Goal: Information Seeking & Learning: Learn about a topic

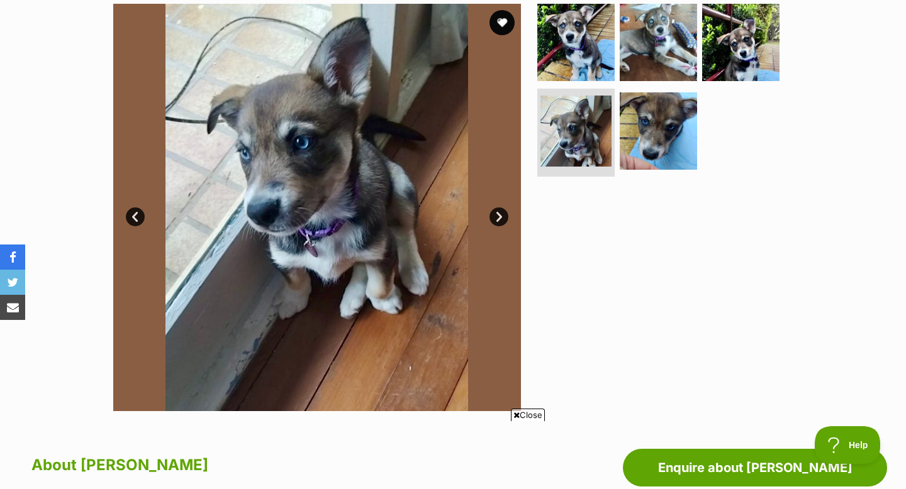
scroll to position [257, 0]
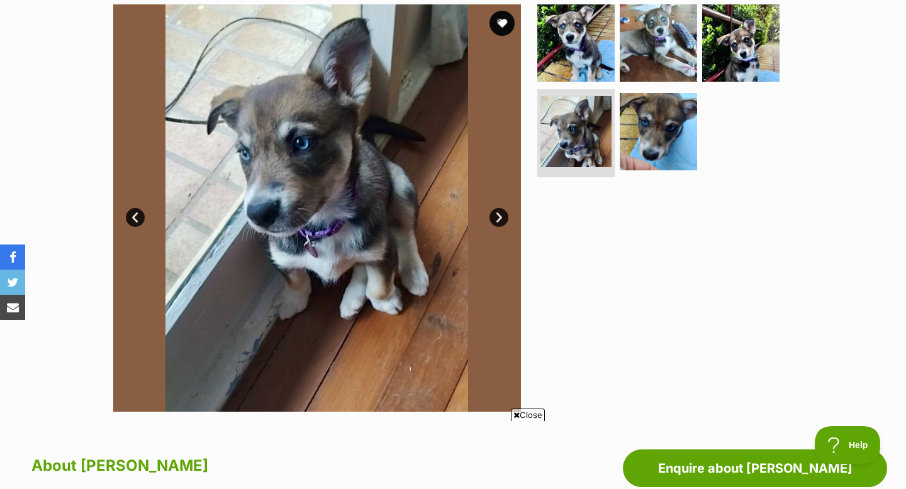
click at [504, 213] on link "Next" at bounding box center [498, 217] width 19 height 19
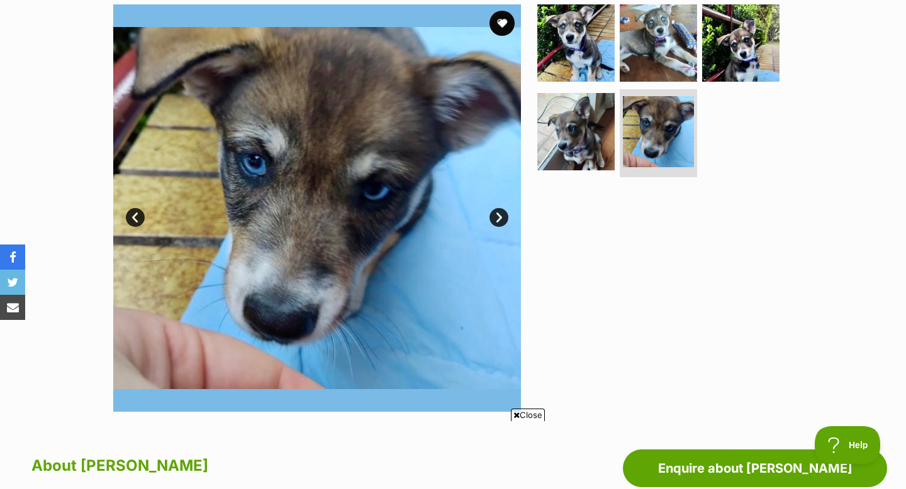
click at [503, 214] on link "Next" at bounding box center [498, 217] width 19 height 19
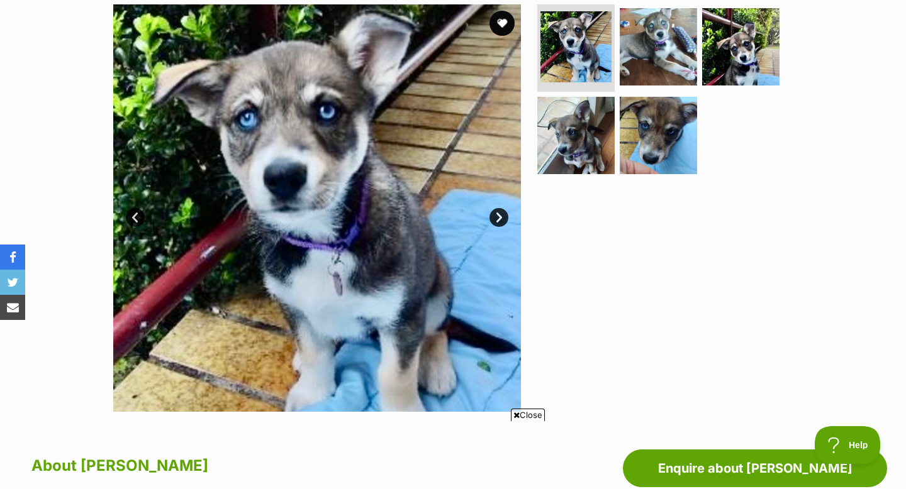
click at [503, 215] on link "Next" at bounding box center [498, 217] width 19 height 19
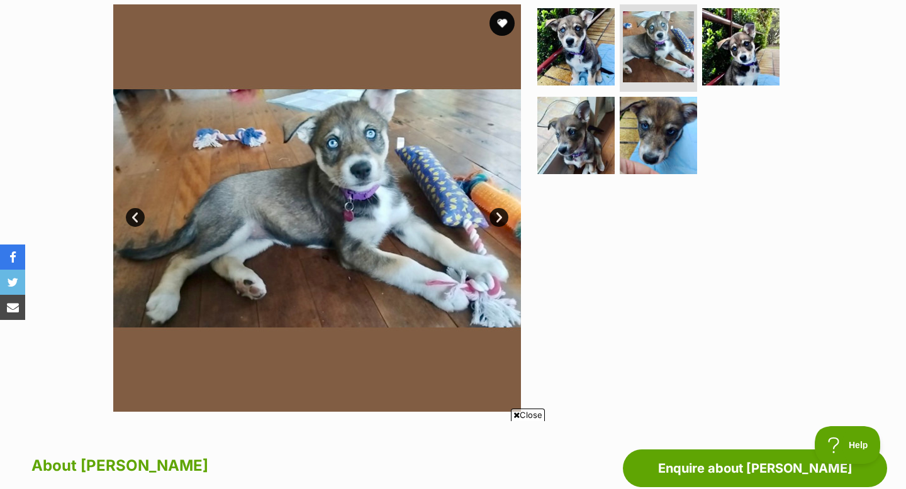
click at [503, 215] on link "Next" at bounding box center [498, 217] width 19 height 19
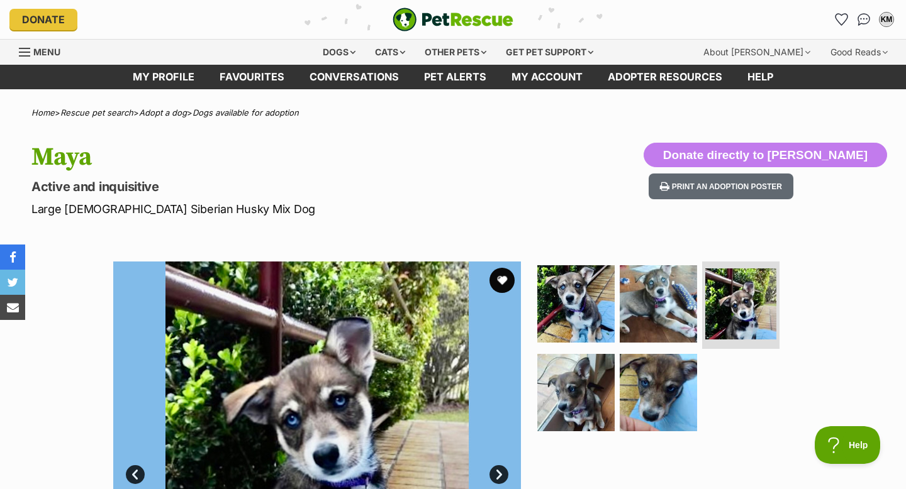
scroll to position [0, 0]
click at [506, 271] on button "favourite" at bounding box center [502, 281] width 28 height 28
click at [342, 51] on div "Dogs" at bounding box center [339, 52] width 50 height 25
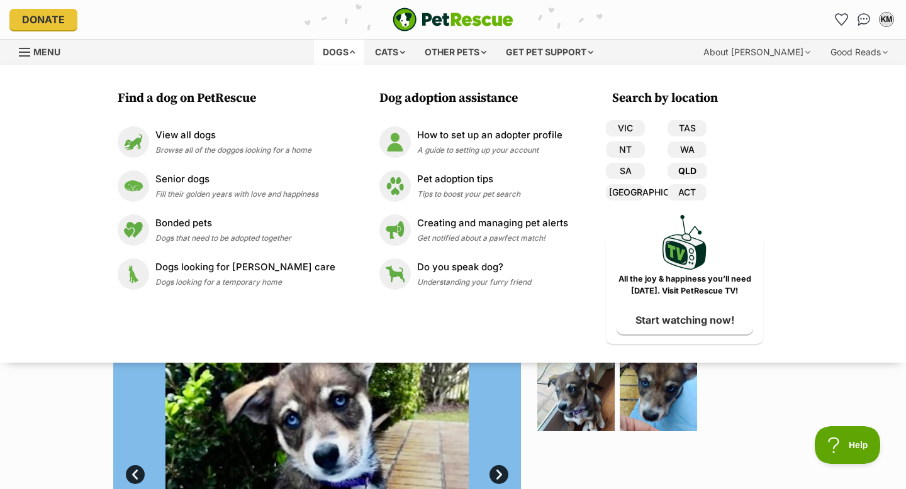
click at [678, 172] on link "QLD" at bounding box center [686, 171] width 39 height 16
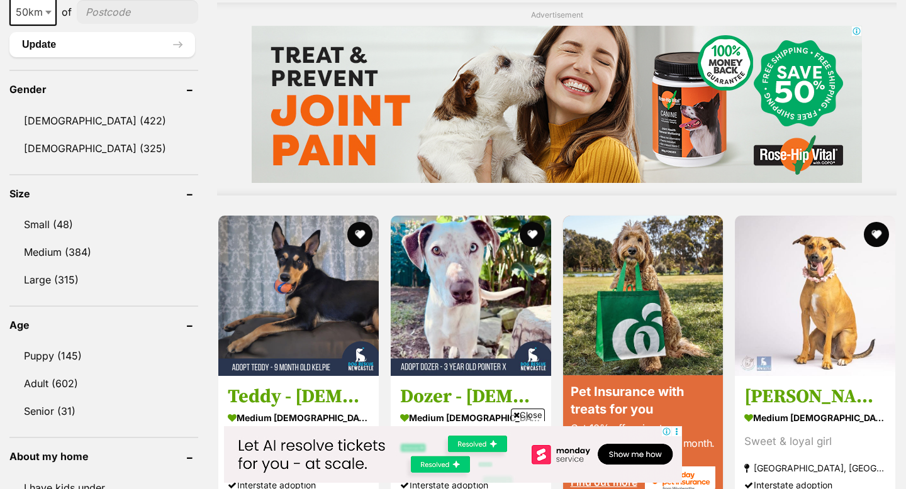
scroll to position [1020, 0]
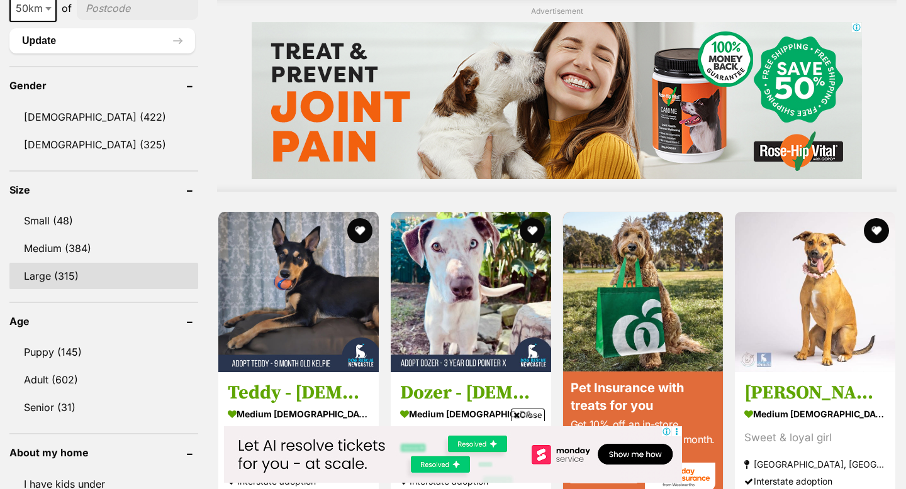
click at [70, 269] on link "Large (315)" at bounding box center [103, 276] width 189 height 26
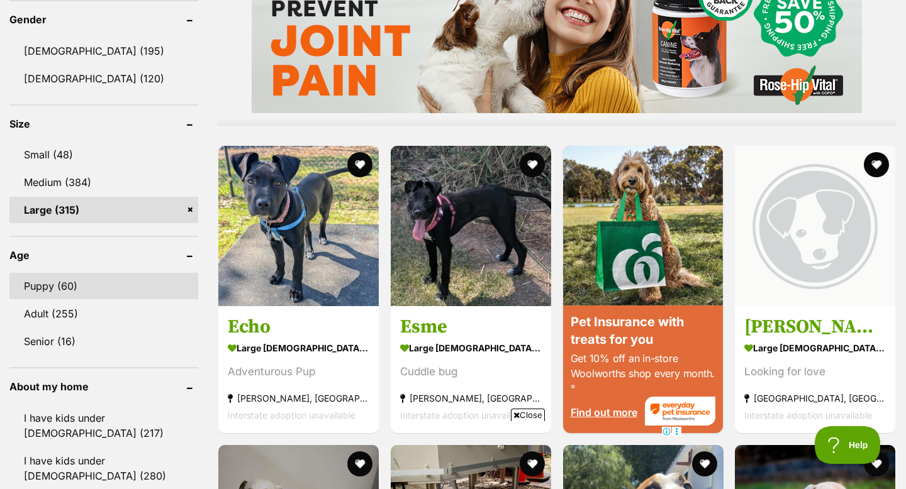
click at [75, 289] on link "Puppy (60)" at bounding box center [103, 286] width 189 height 26
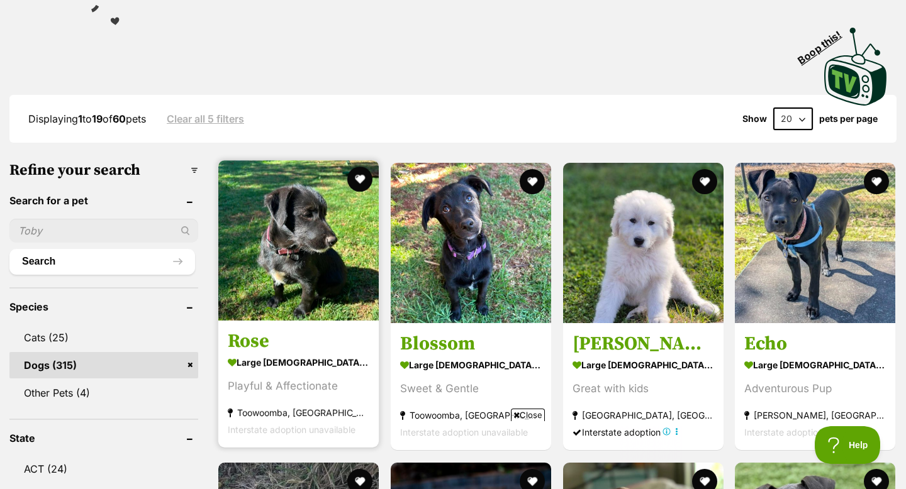
click at [293, 259] on img at bounding box center [298, 240] width 160 height 160
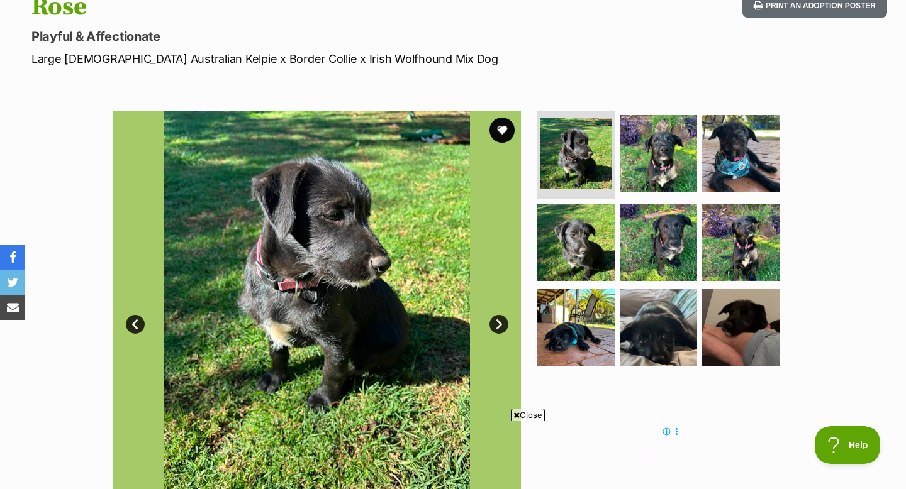
scroll to position [150, 0]
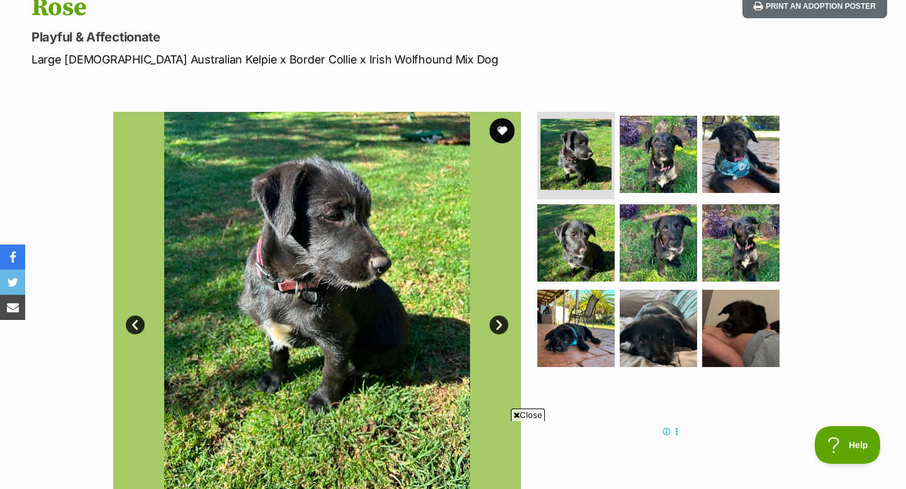
click at [330, 222] on img at bounding box center [317, 316] width 408 height 408
click at [346, 259] on img at bounding box center [317, 316] width 408 height 408
click at [652, 141] on img at bounding box center [658, 153] width 81 height 81
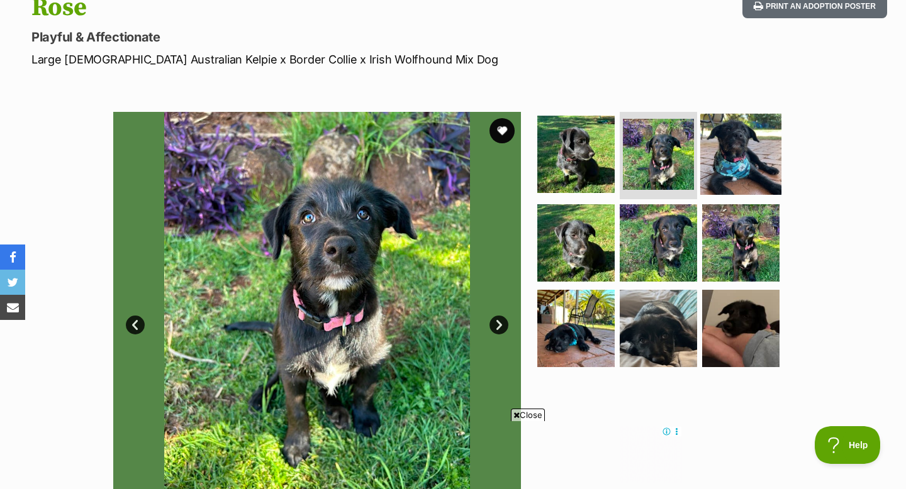
click at [725, 145] on img at bounding box center [740, 153] width 81 height 81
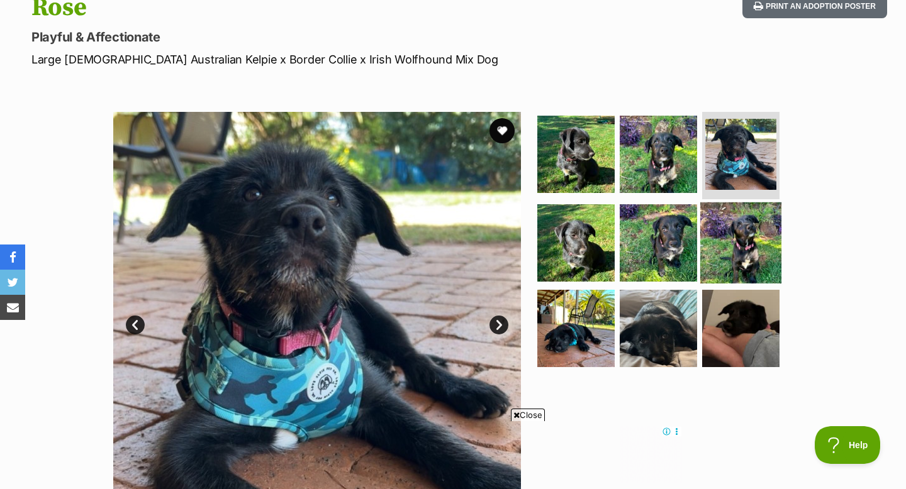
click at [740, 244] on img at bounding box center [740, 243] width 81 height 81
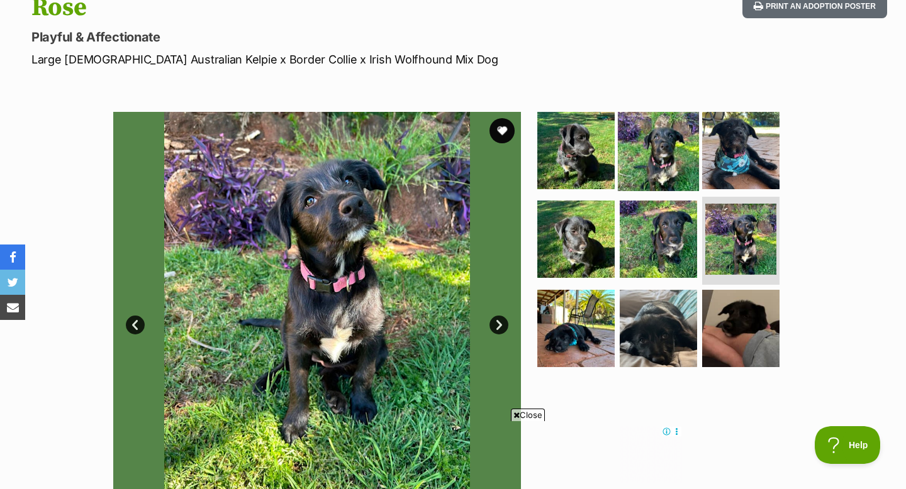
click at [661, 157] on img at bounding box center [658, 149] width 81 height 81
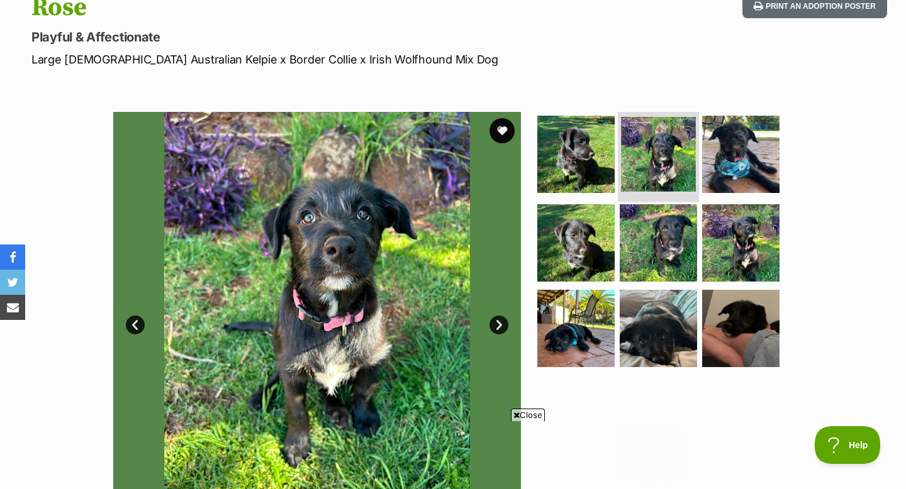
scroll to position [0, 0]
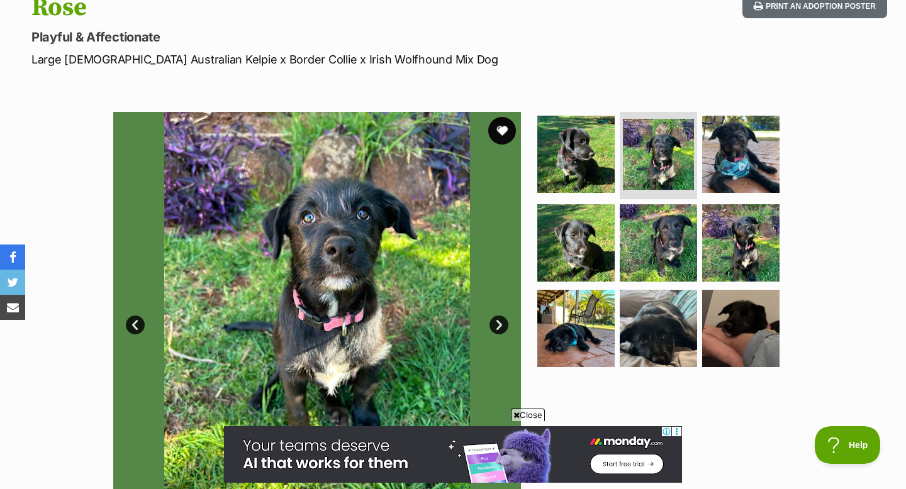
click at [497, 131] on button "favourite" at bounding box center [502, 131] width 28 height 28
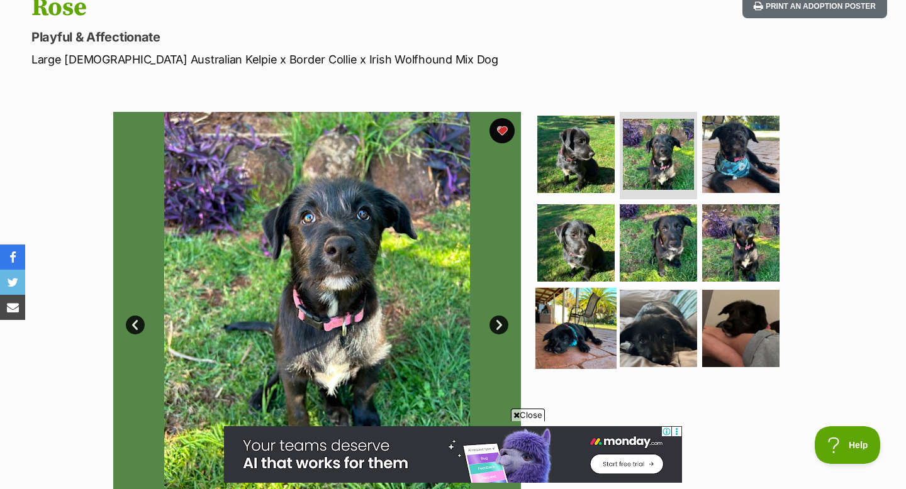
click at [579, 322] on img at bounding box center [575, 328] width 81 height 81
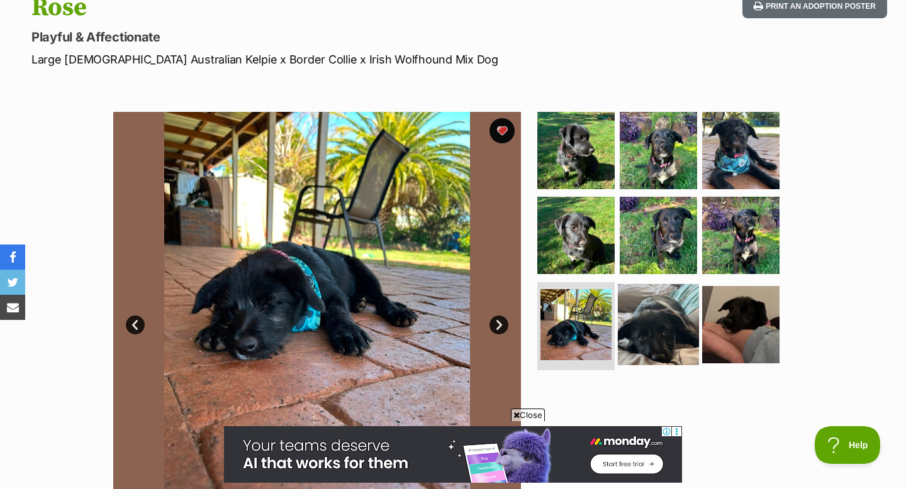
click at [635, 323] on img at bounding box center [658, 324] width 81 height 81
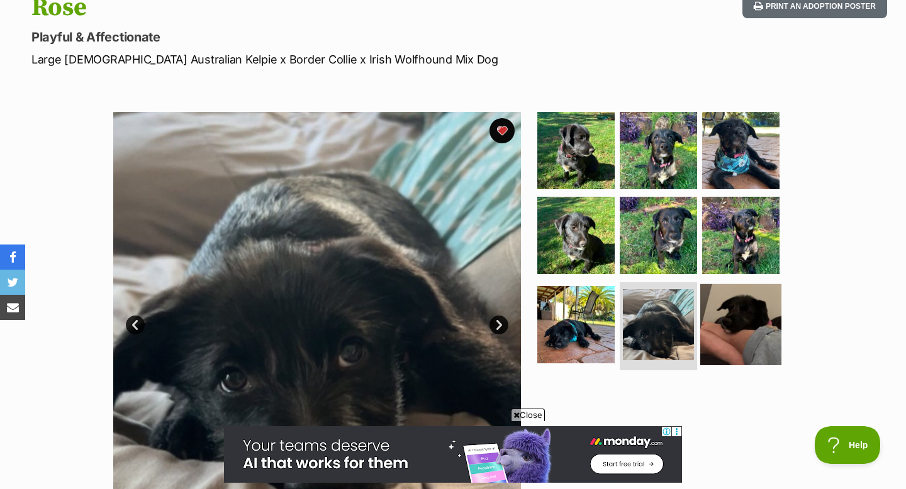
click at [731, 311] on img at bounding box center [740, 324] width 81 height 81
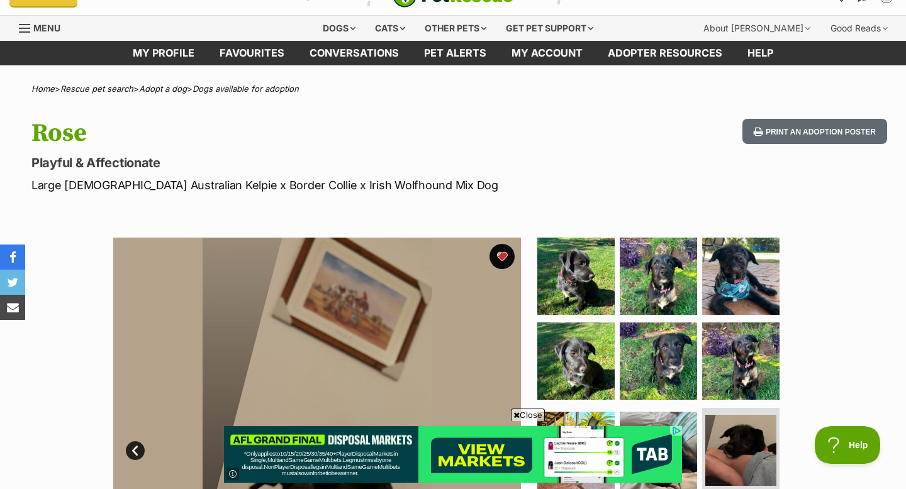
scroll to position [3, 0]
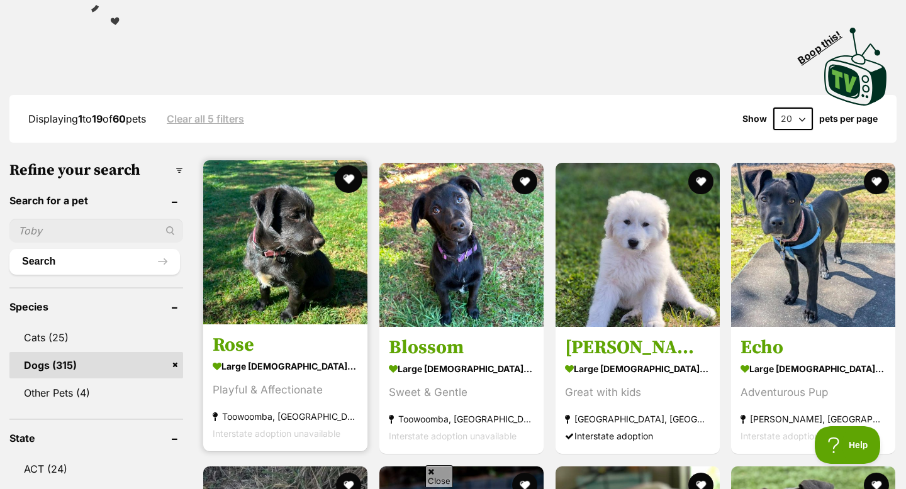
click at [351, 178] on button "favourite" at bounding box center [349, 179] width 28 height 28
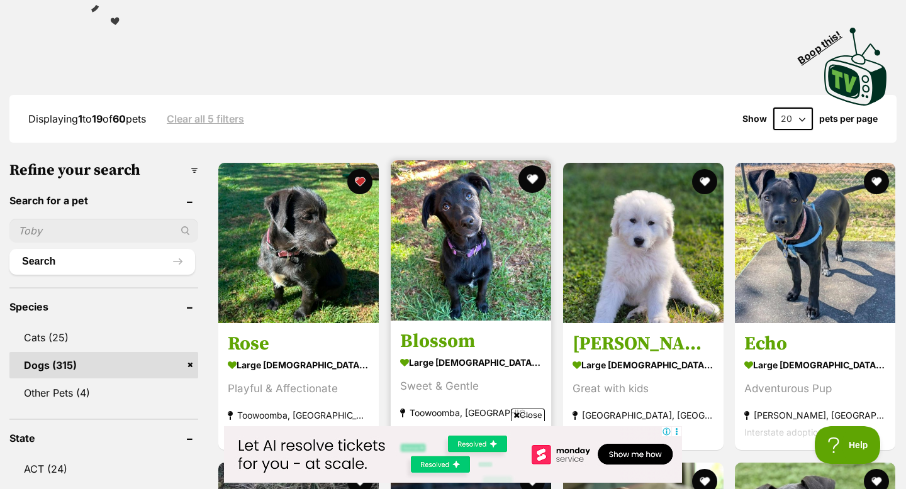
click at [531, 184] on button "favourite" at bounding box center [532, 179] width 28 height 28
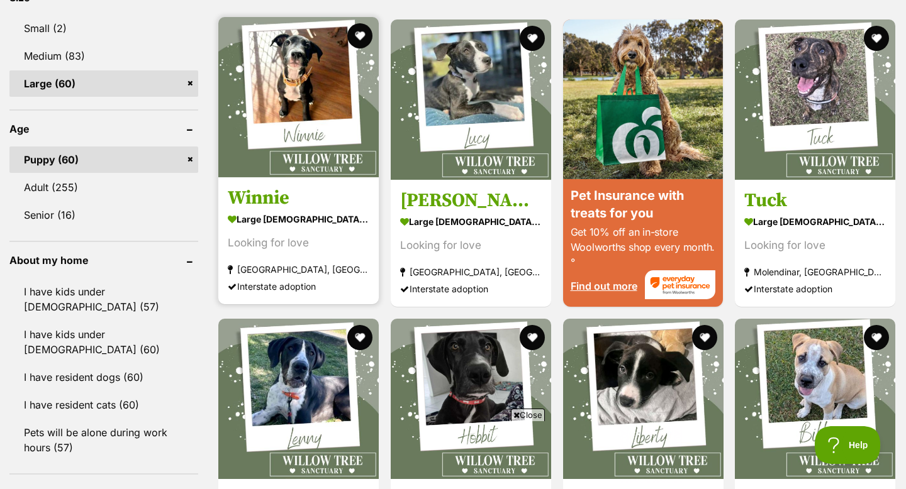
scroll to position [1214, 0]
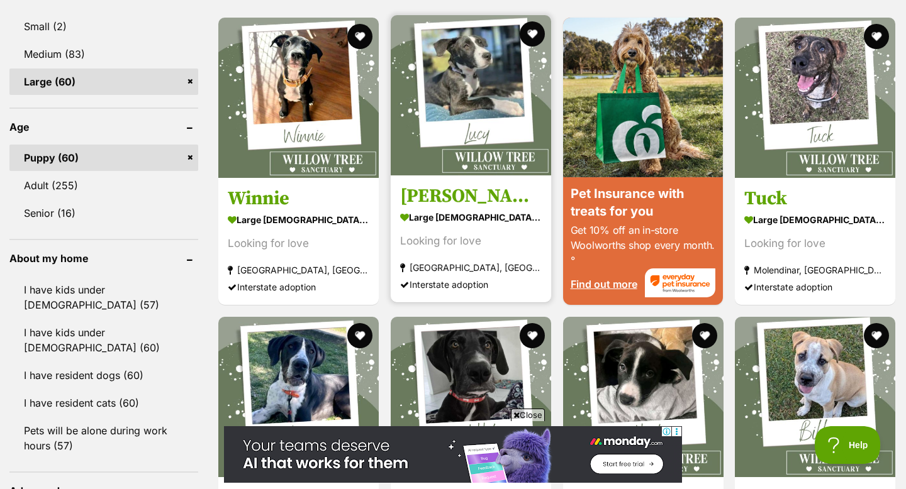
click at [464, 89] on img at bounding box center [471, 95] width 160 height 160
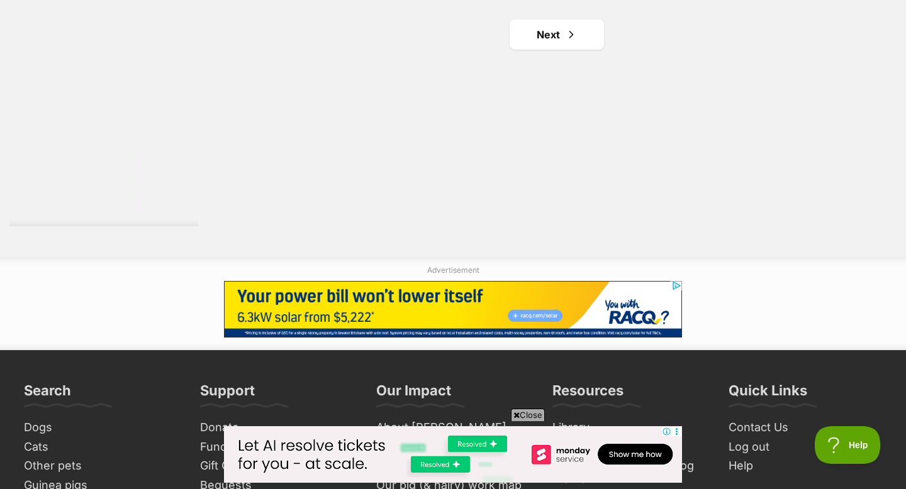
scroll to position [2362, 0]
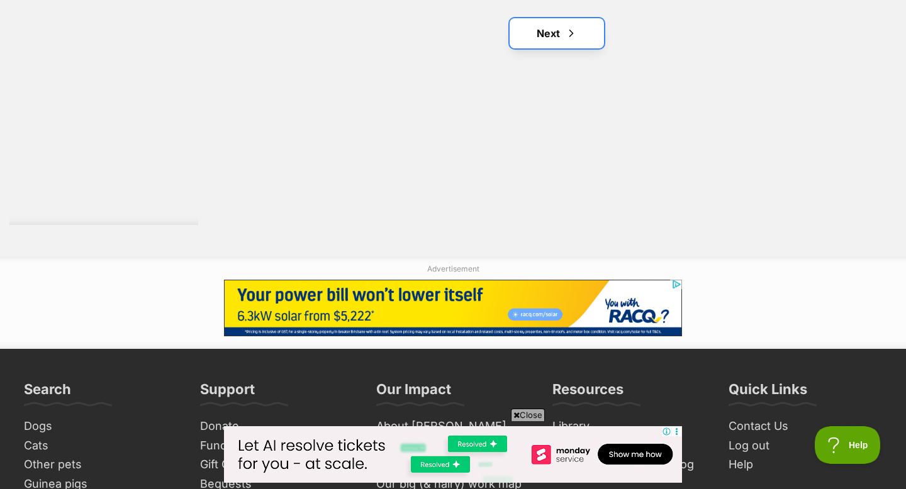
click at [553, 45] on link "Next" at bounding box center [557, 33] width 94 height 30
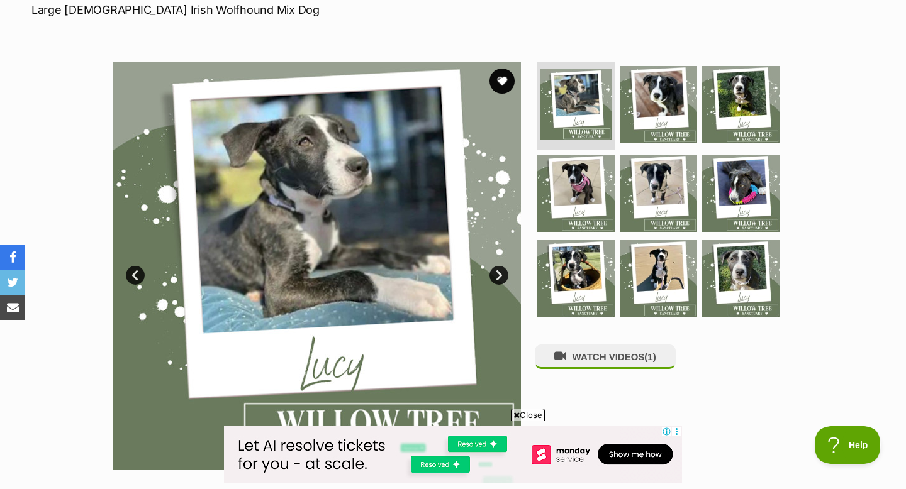
scroll to position [206, 0]
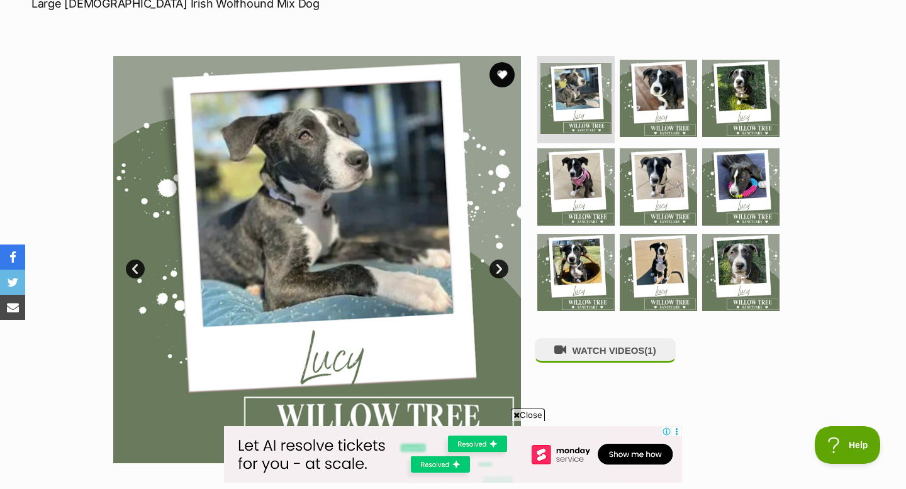
click at [373, 166] on img at bounding box center [317, 260] width 408 height 408
click at [500, 267] on link "Next" at bounding box center [498, 269] width 19 height 19
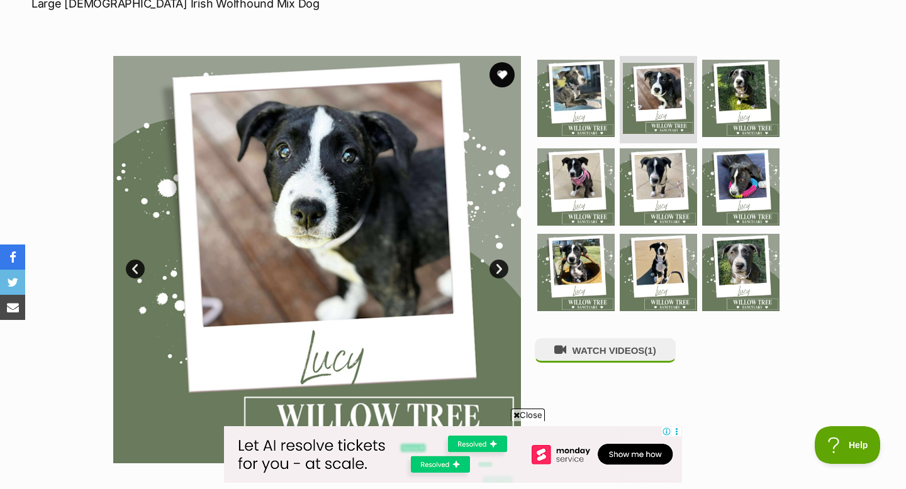
click at [500, 267] on link "Next" at bounding box center [498, 269] width 19 height 19
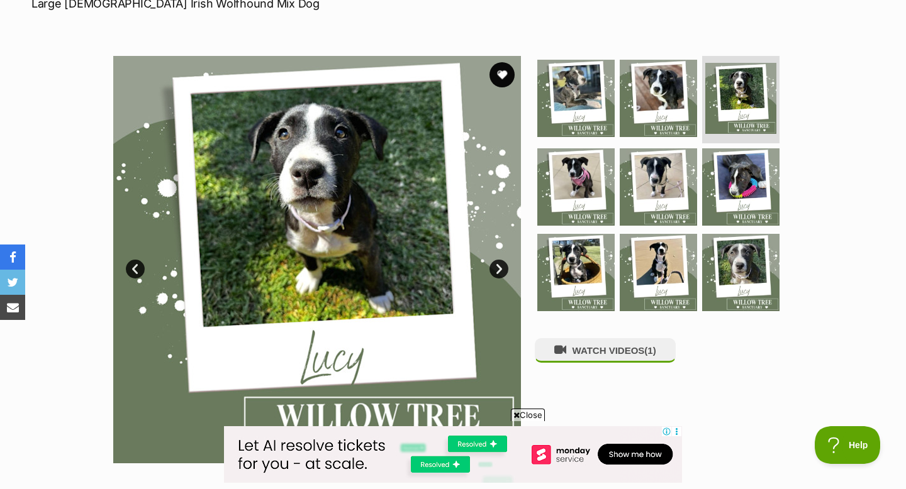
click at [499, 267] on link "Next" at bounding box center [498, 269] width 19 height 19
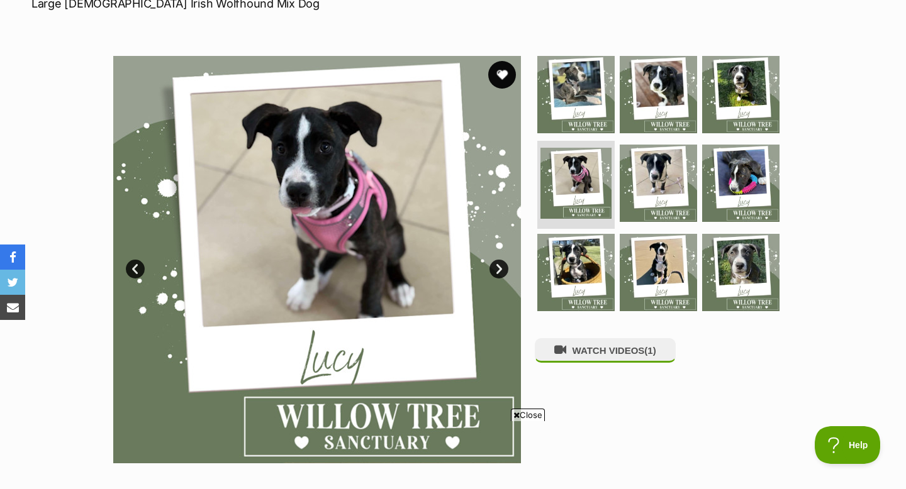
scroll to position [0, 0]
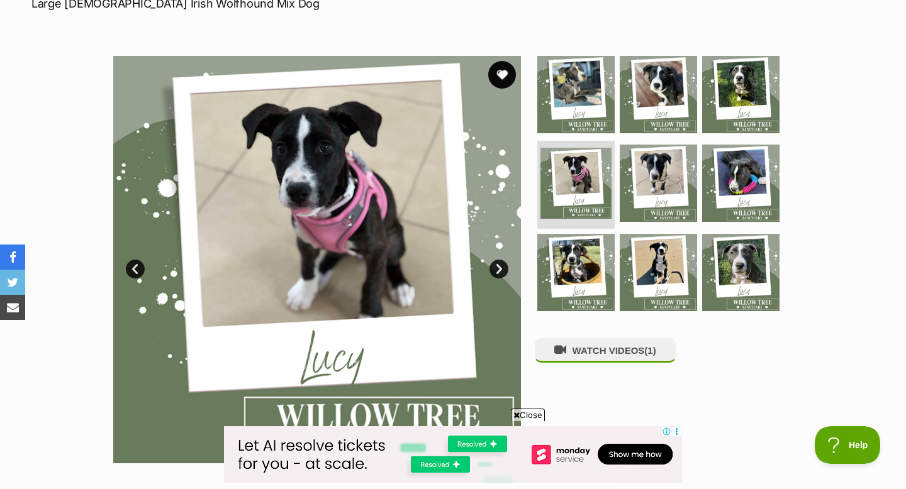
click at [508, 69] on button "favourite" at bounding box center [502, 75] width 28 height 28
